Goal: Register for event/course

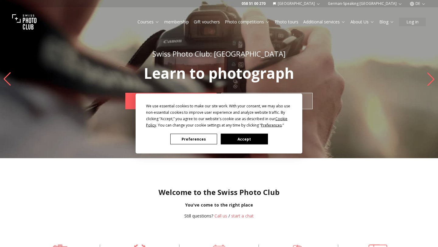
click at [242, 141] on font "Accept" at bounding box center [244, 138] width 13 height 5
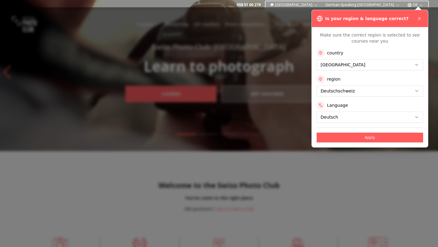
scroll to position [8, 0]
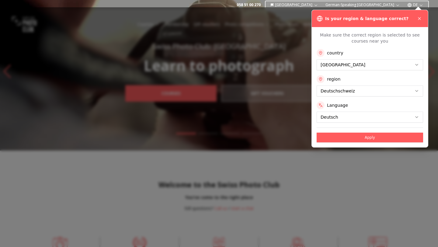
click at [376, 138] on button "Apply" at bounding box center [370, 138] width 107 height 10
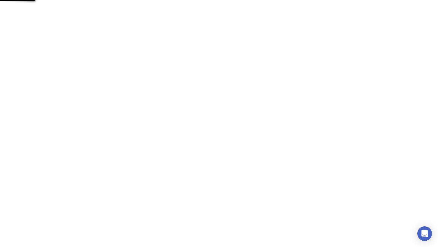
scroll to position [0, 0]
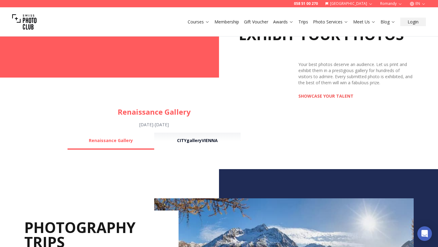
scroll to position [454, 0]
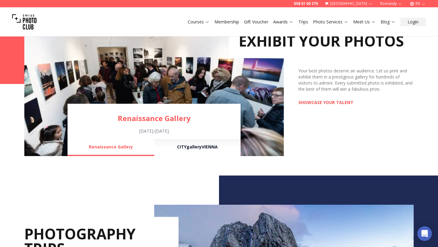
click at [323, 101] on font "SHOWCASE YOUR TALENT" at bounding box center [326, 103] width 55 height 6
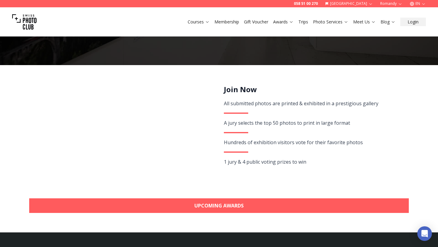
scroll to position [80, 0]
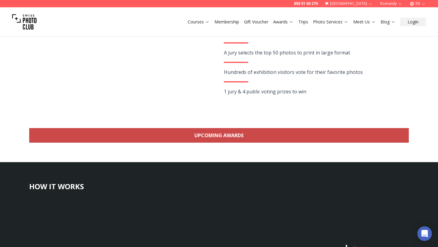
click at [248, 137] on link "Upcoming Awards" at bounding box center [219, 135] width 380 height 15
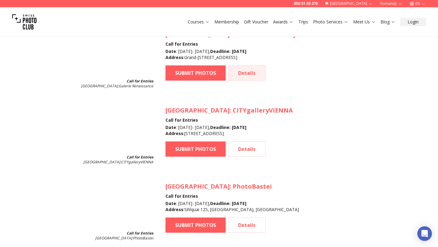
scroll to position [618, 0]
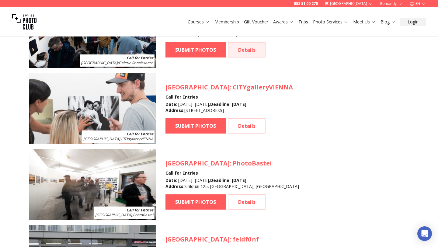
click at [243, 54] on link "Details" at bounding box center [246, 49] width 37 height 15
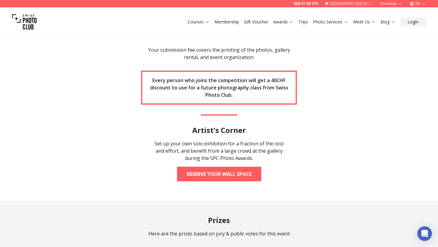
scroll to position [806, 0]
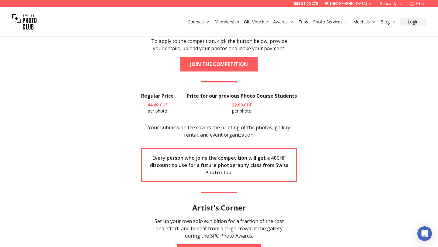
click at [234, 47] on section "Apply Now To apply to the competition, click the button below, provide your det…" at bounding box center [219, 140] width 390 height 275
click at [233, 61] on font "JOIN THE COMPETITION" at bounding box center [219, 64] width 58 height 7
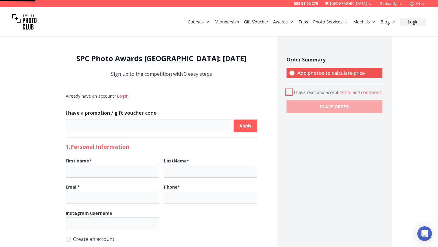
scroll to position [3, 0]
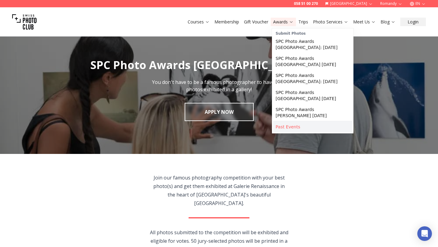
click at [288, 125] on font "Past Events" at bounding box center [288, 126] width 25 height 5
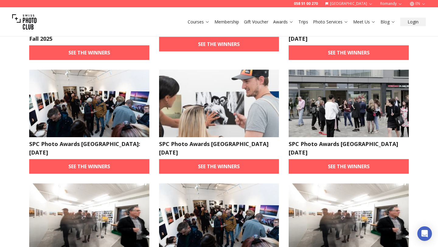
scroll to position [124, 0]
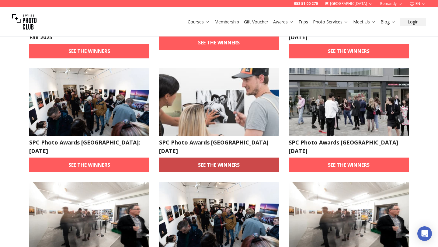
click at [228, 161] on link "See the winners" at bounding box center [219, 165] width 120 height 15
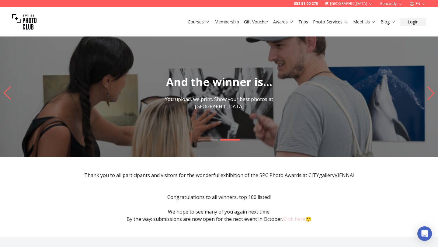
click at [427, 97] on icon "Next slide" at bounding box center [431, 92] width 8 height 13
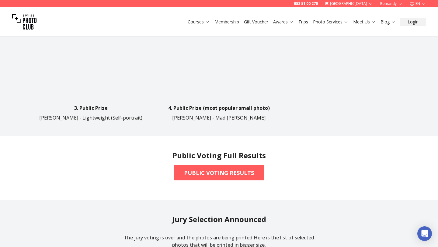
scroll to position [454, 0]
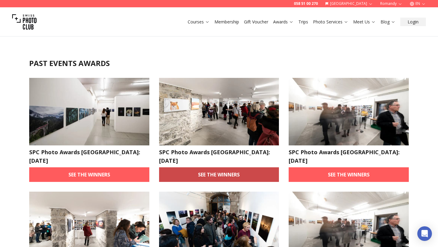
click at [233, 171] on font "See the winners" at bounding box center [219, 174] width 42 height 7
